Goal: Task Accomplishment & Management: Manage account settings

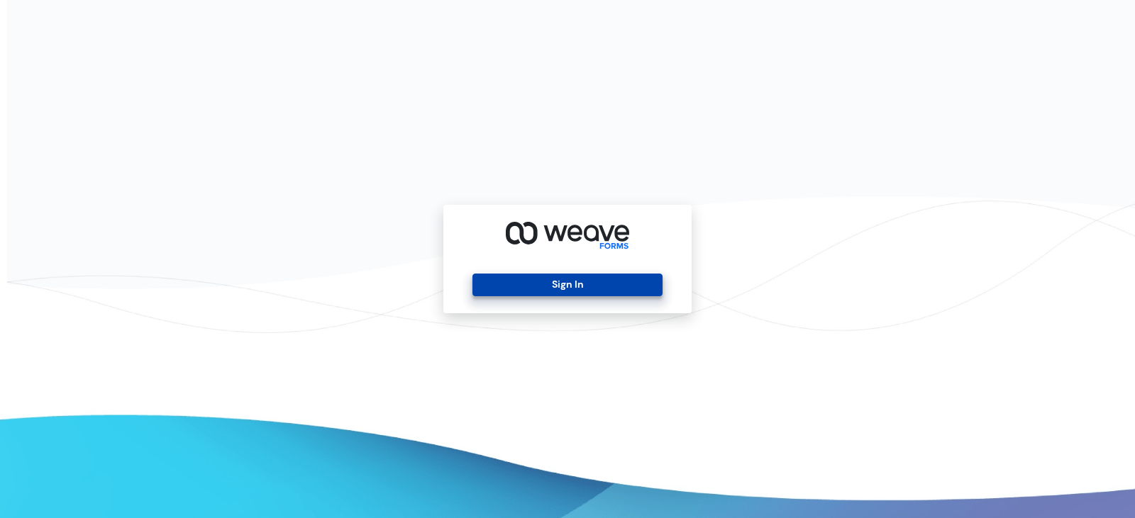
click at [562, 292] on button "Sign In" at bounding box center [566, 285] width 189 height 23
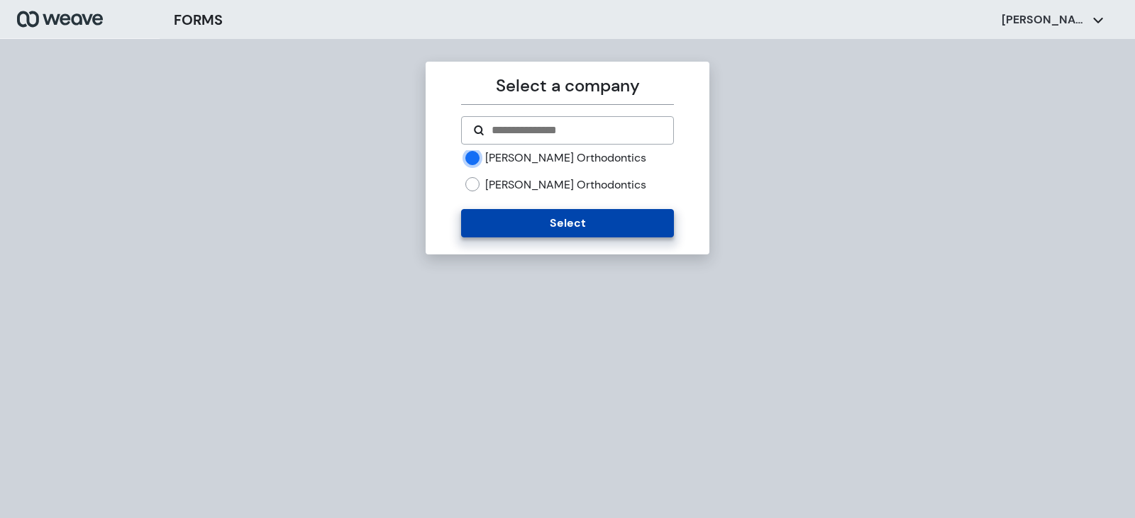
click at [551, 230] on button "Select" at bounding box center [567, 223] width 212 height 28
